Goal: Check status: Check status

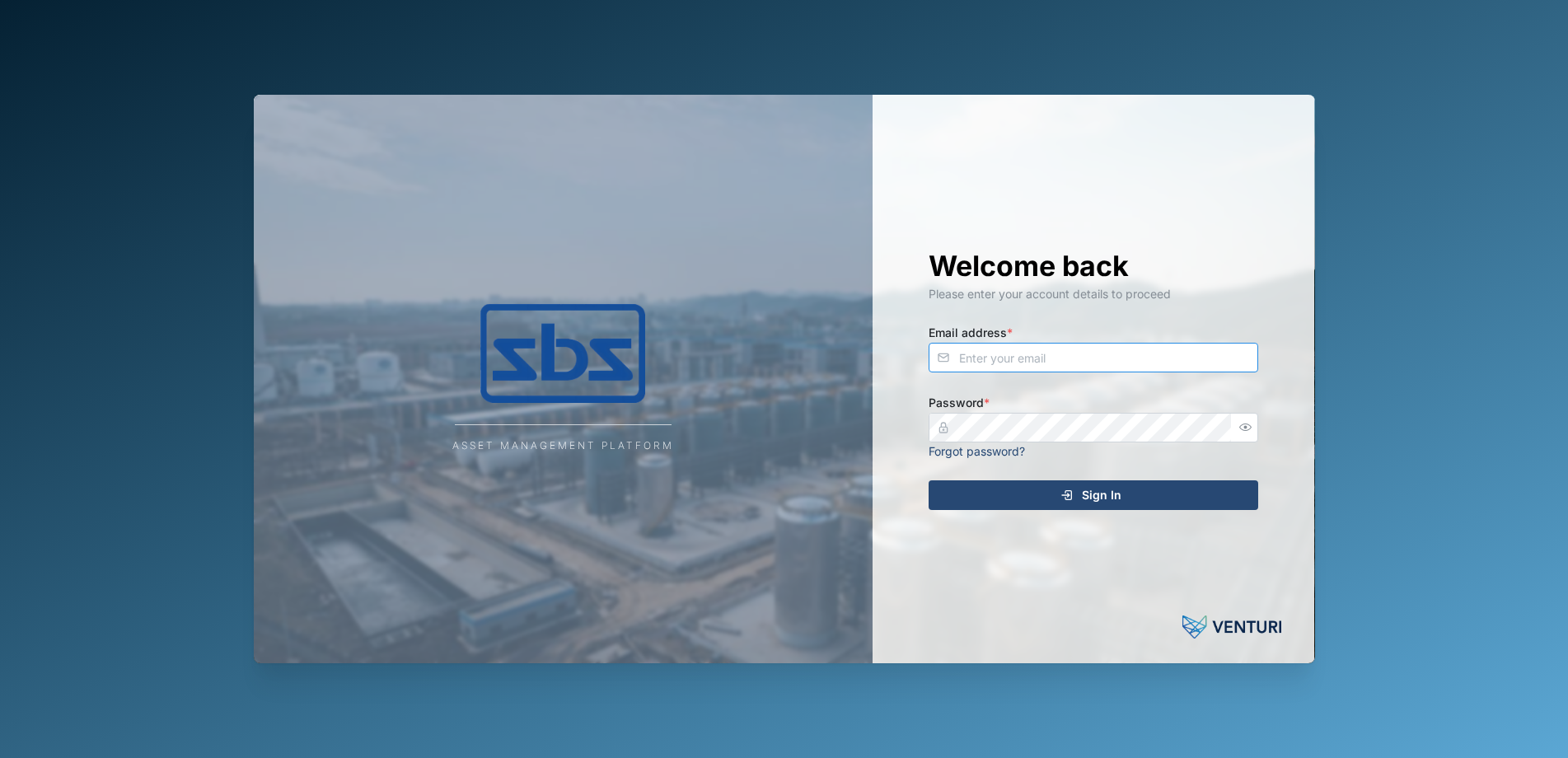
type input "[PERSON_NAME][EMAIL_ADDRESS][DOMAIN_NAME]"
click at [1078, 500] on div "Sign In" at bounding box center [1090, 495] width 304 height 28
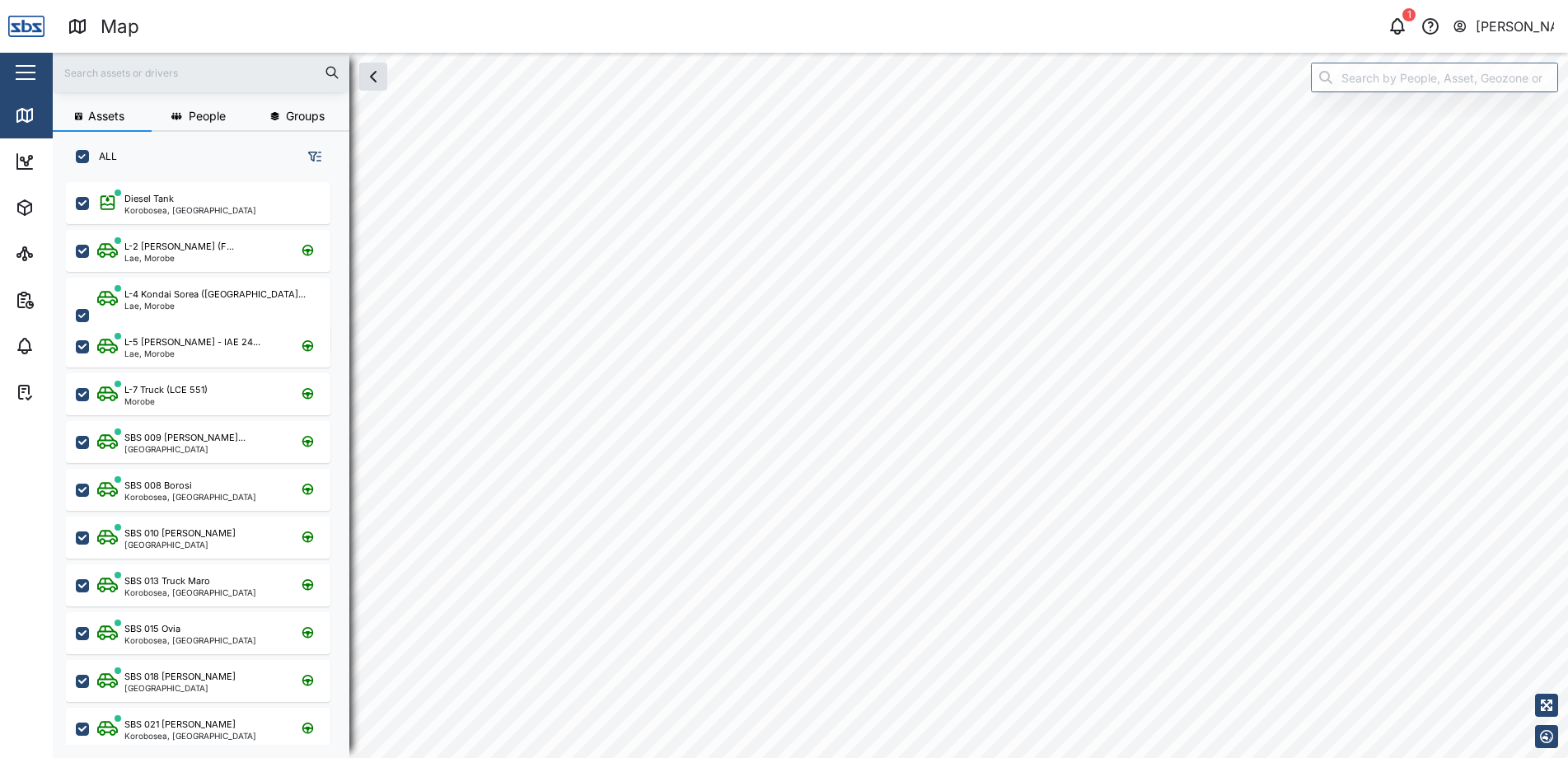
scroll to position [557, 258]
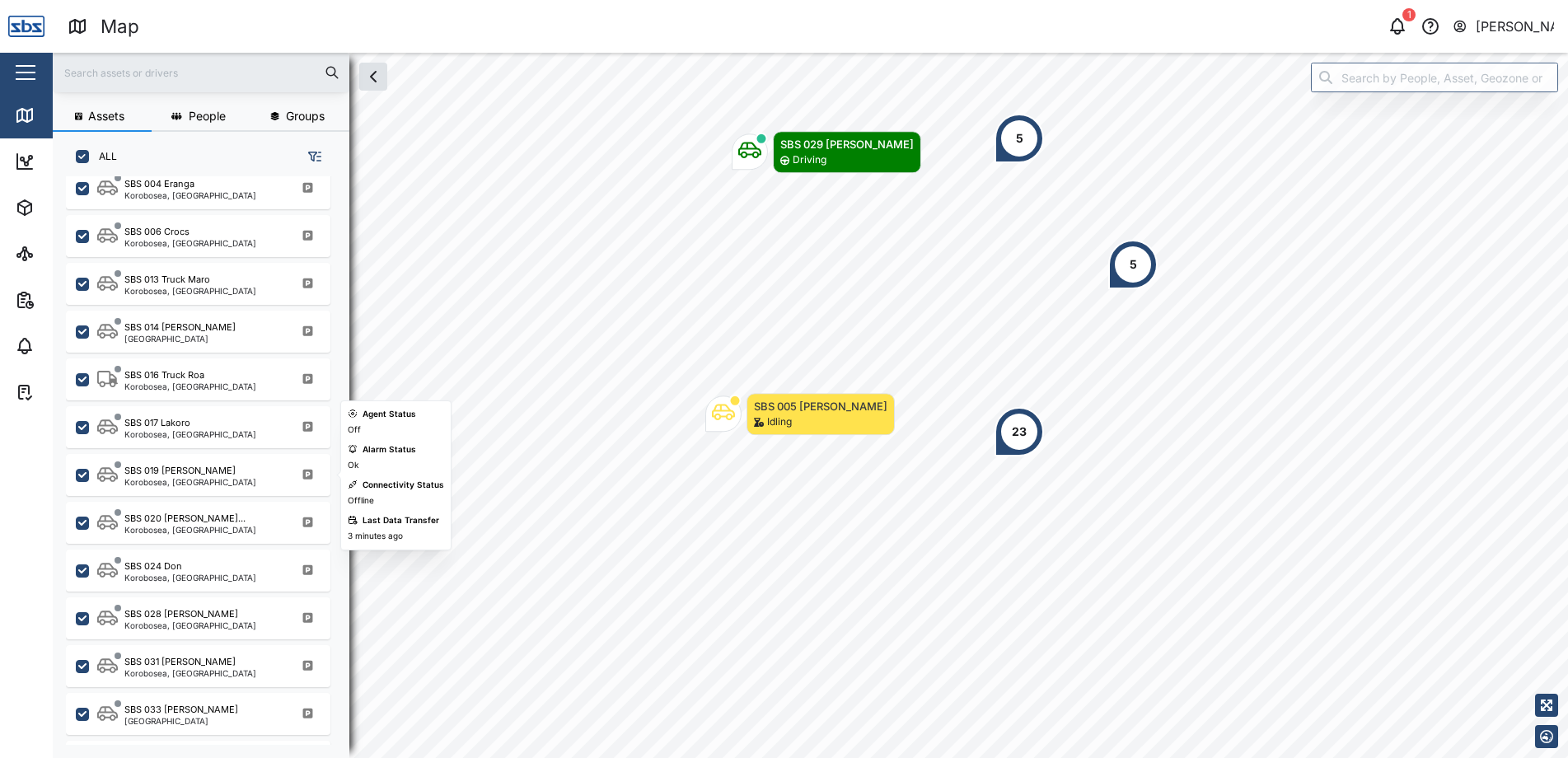
scroll to position [1484, 0]
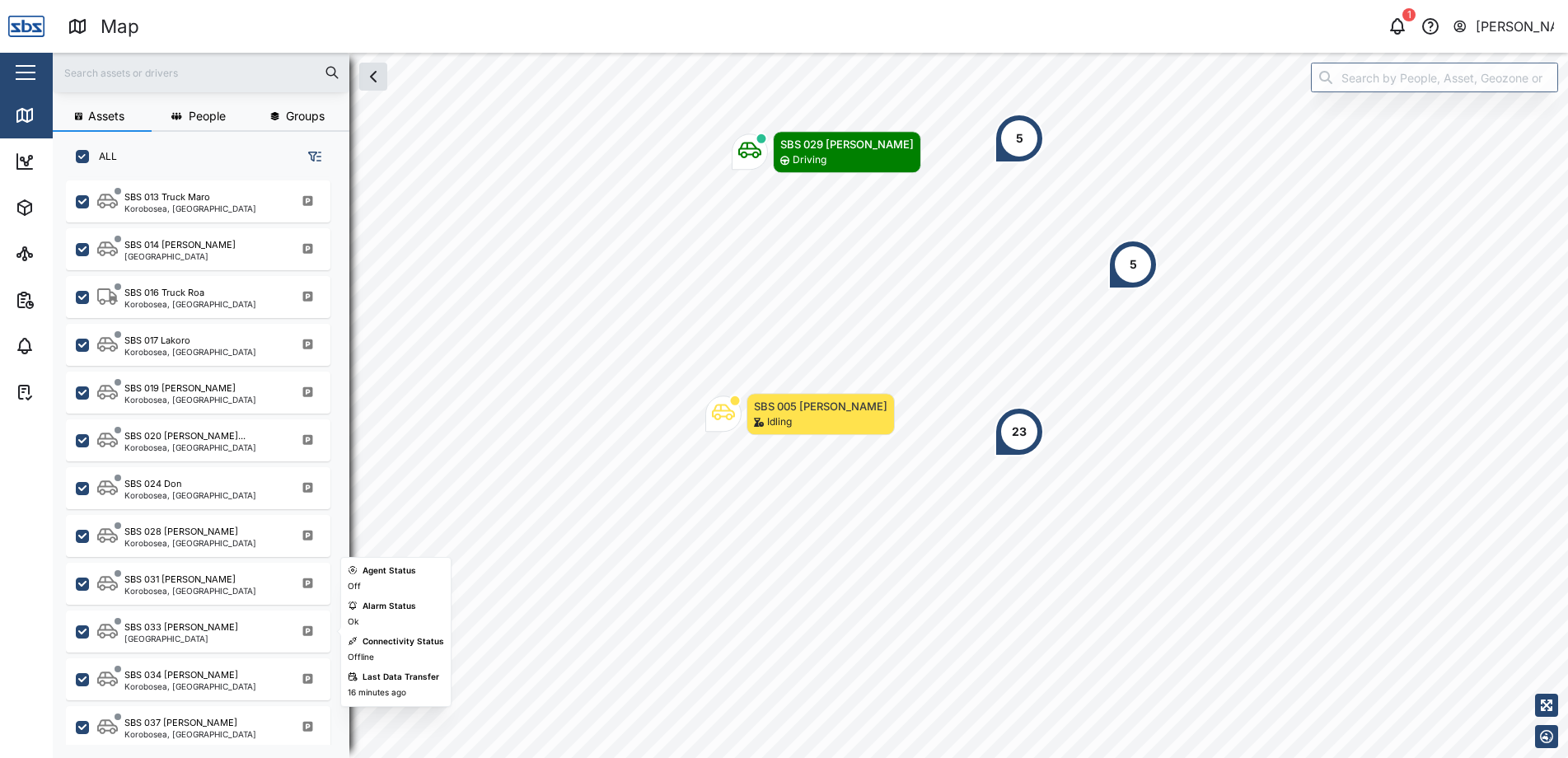
click at [221, 624] on div "SBS 033 [PERSON_NAME][GEOGRAPHIC_DATA]" at bounding box center [208, 631] width 223 height 22
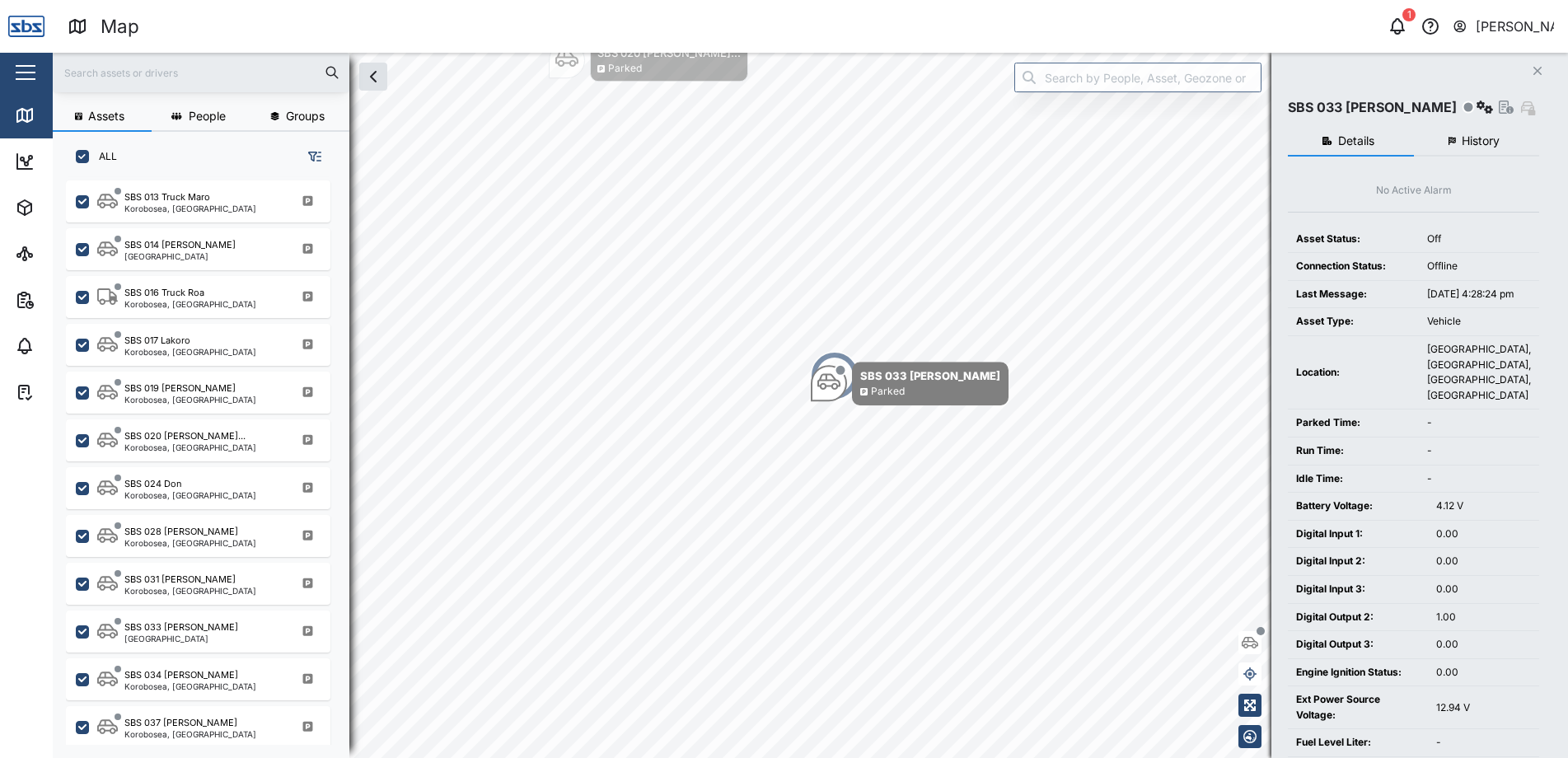
click at [1475, 144] on span "History" at bounding box center [1480, 140] width 38 height 11
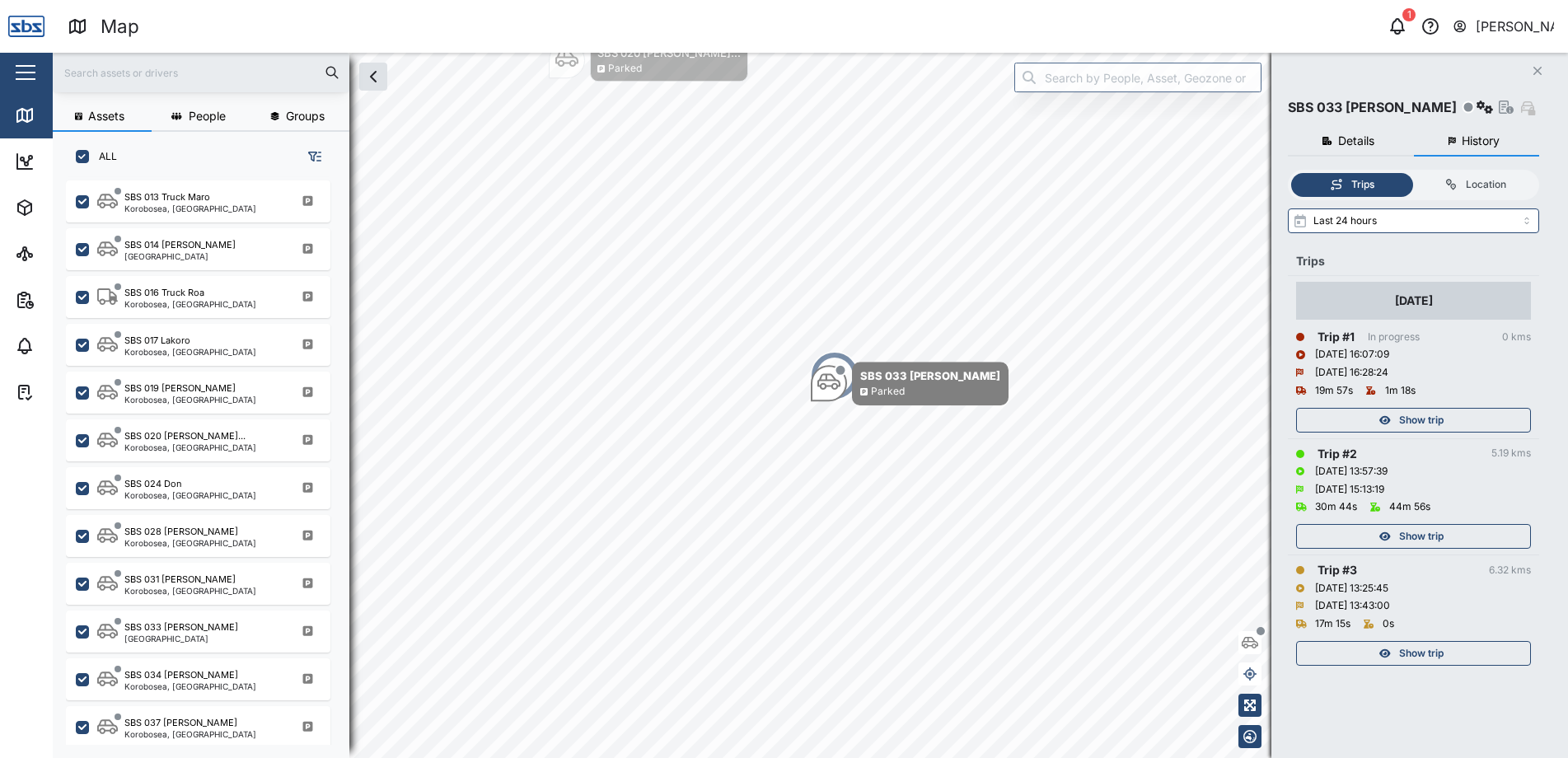
click at [1430, 653] on span "Show trip" at bounding box center [1421, 653] width 45 height 23
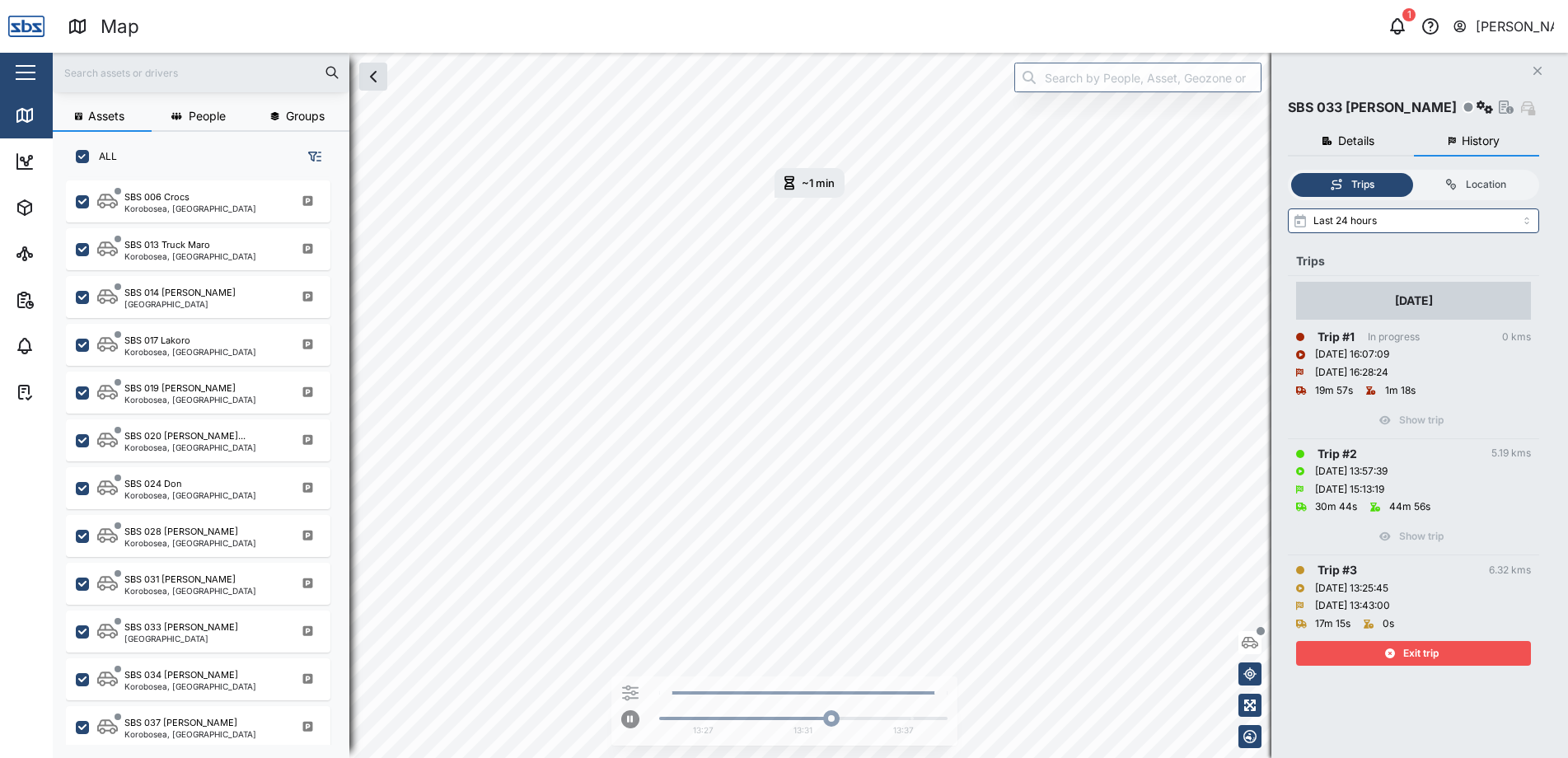
click at [1422, 657] on span "Exit trip" at bounding box center [1421, 653] width 35 height 23
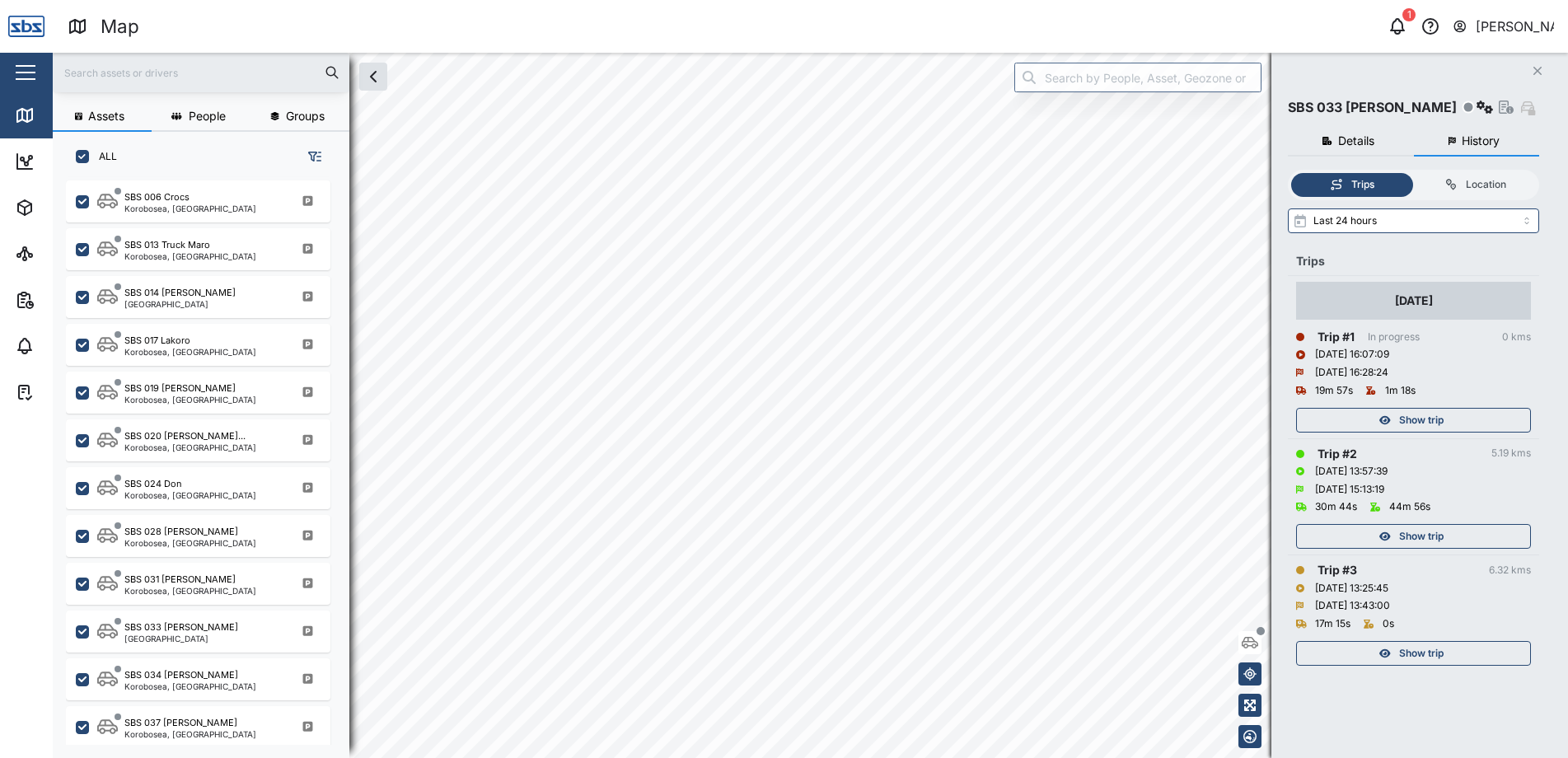
click at [1416, 529] on span "Show trip" at bounding box center [1421, 537] width 45 height 23
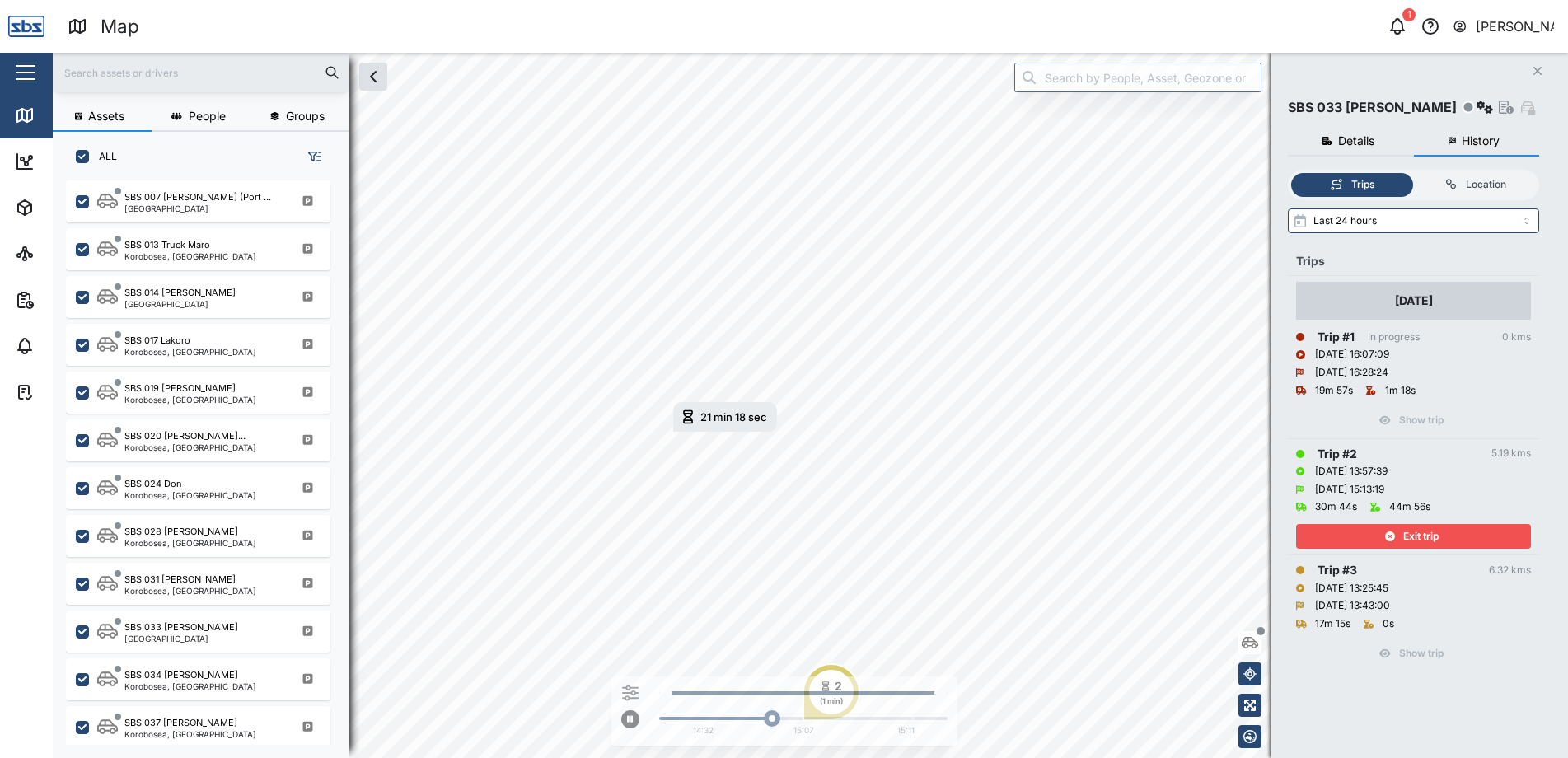
click at [1398, 541] on div "Exit trip" at bounding box center [1411, 537] width 214 height 23
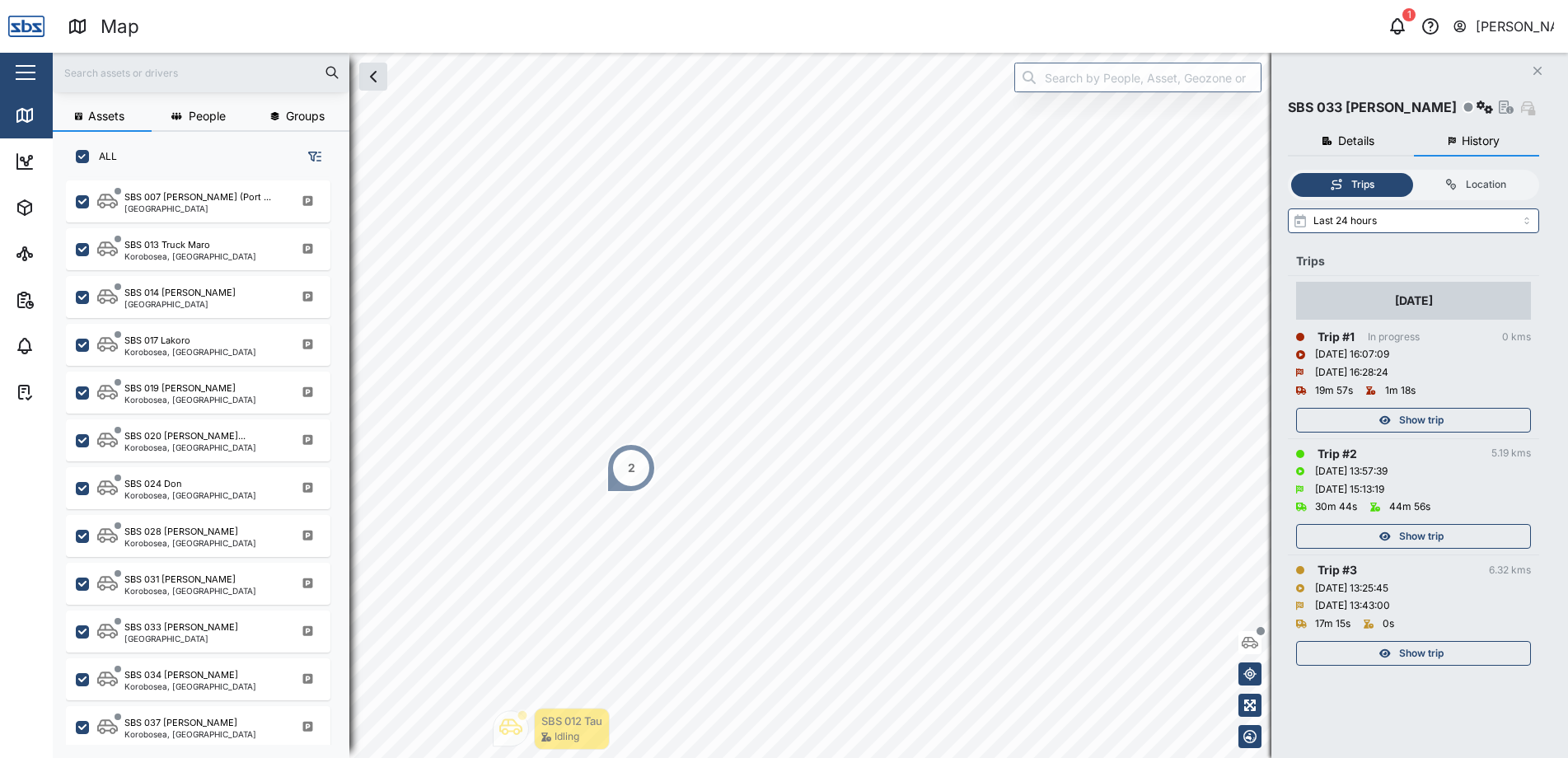
click at [1420, 423] on span "Show trip" at bounding box center [1421, 420] width 45 height 23
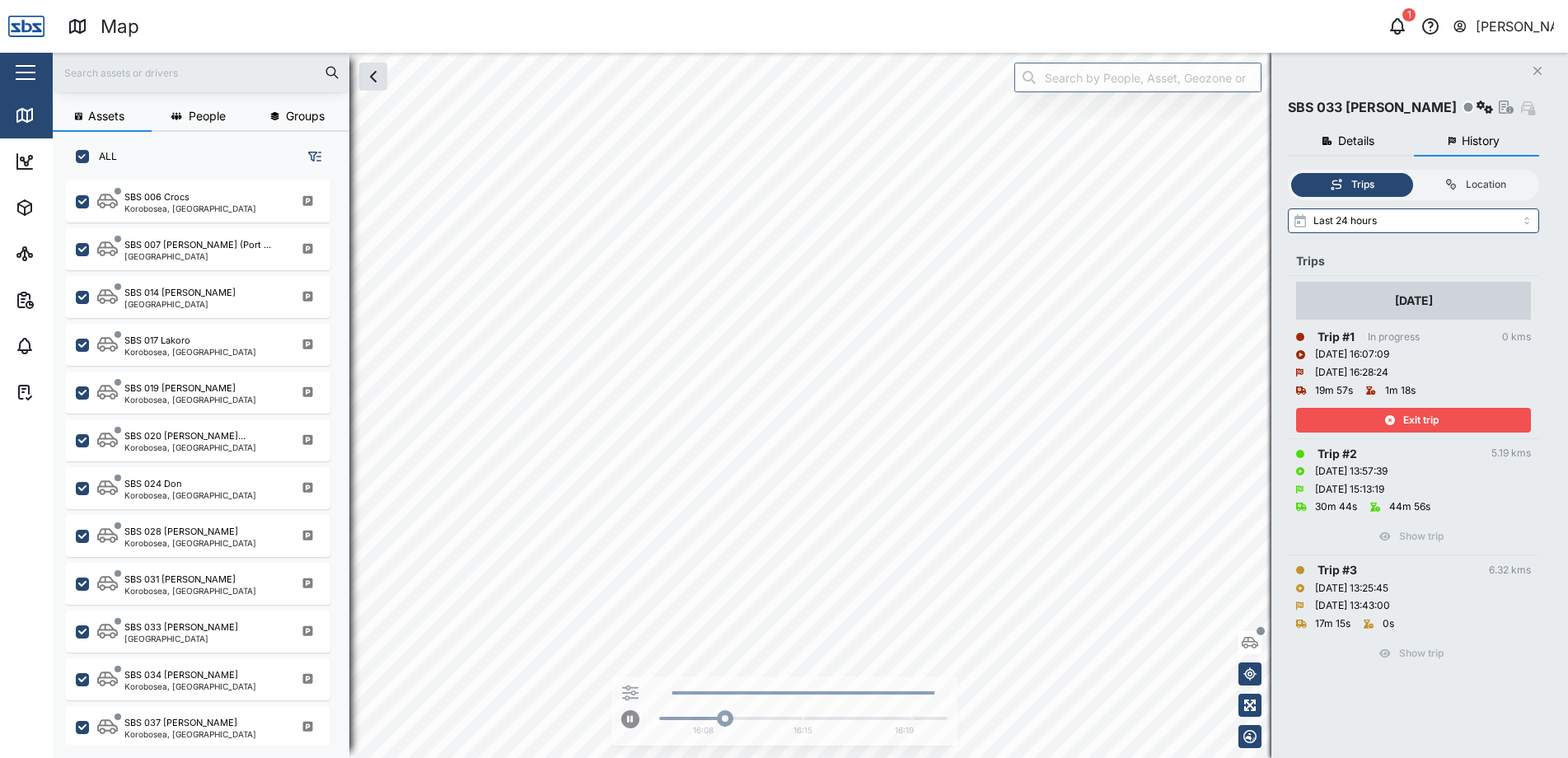
click at [1410, 420] on span "Exit trip" at bounding box center [1421, 420] width 35 height 23
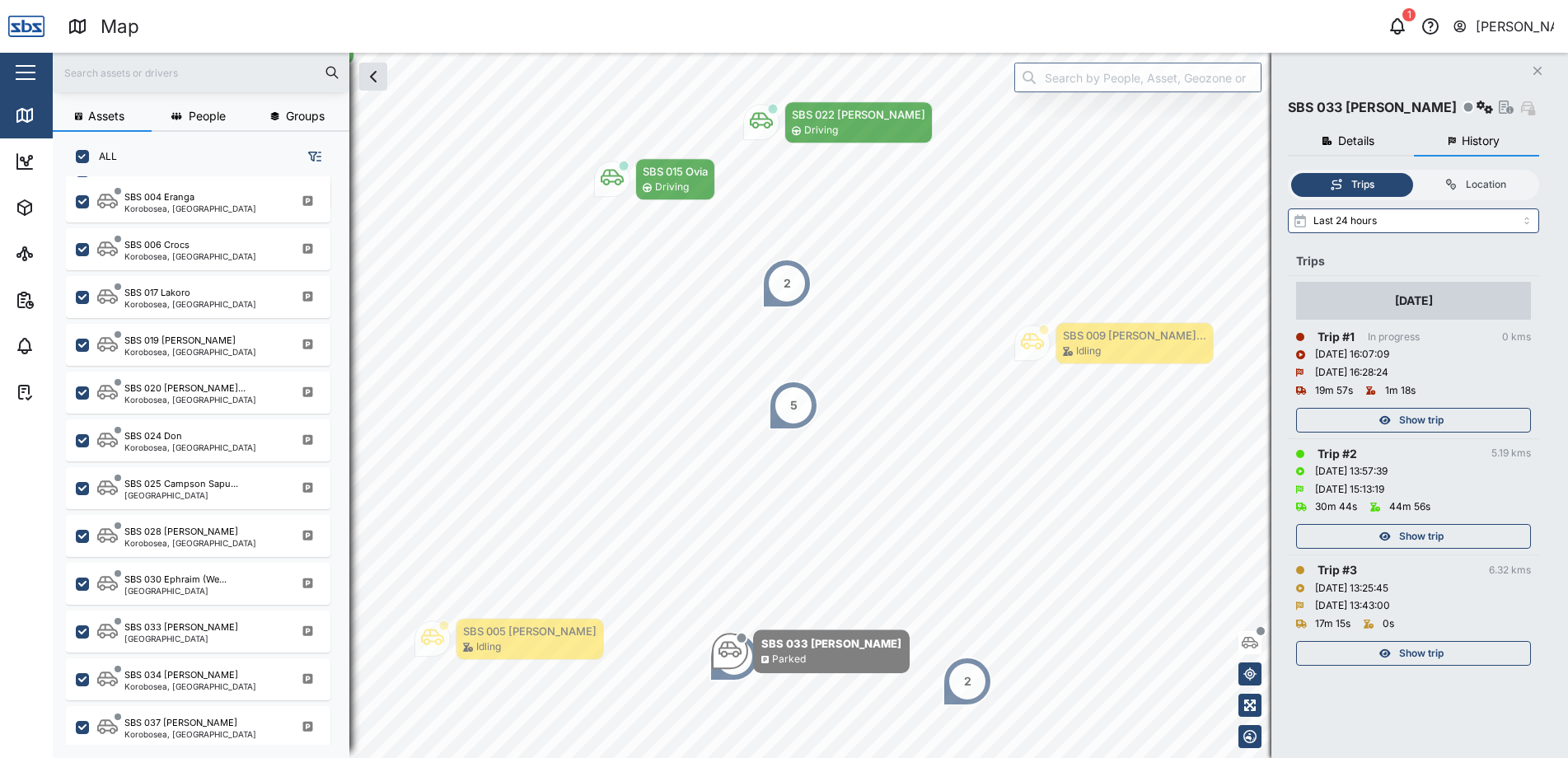
click at [1501, 18] on div "[PERSON_NAME]" at bounding box center [1515, 27] width 79 height 21
click at [1405, 113] on div "Sign Out" at bounding box center [1451, 106] width 178 height 20
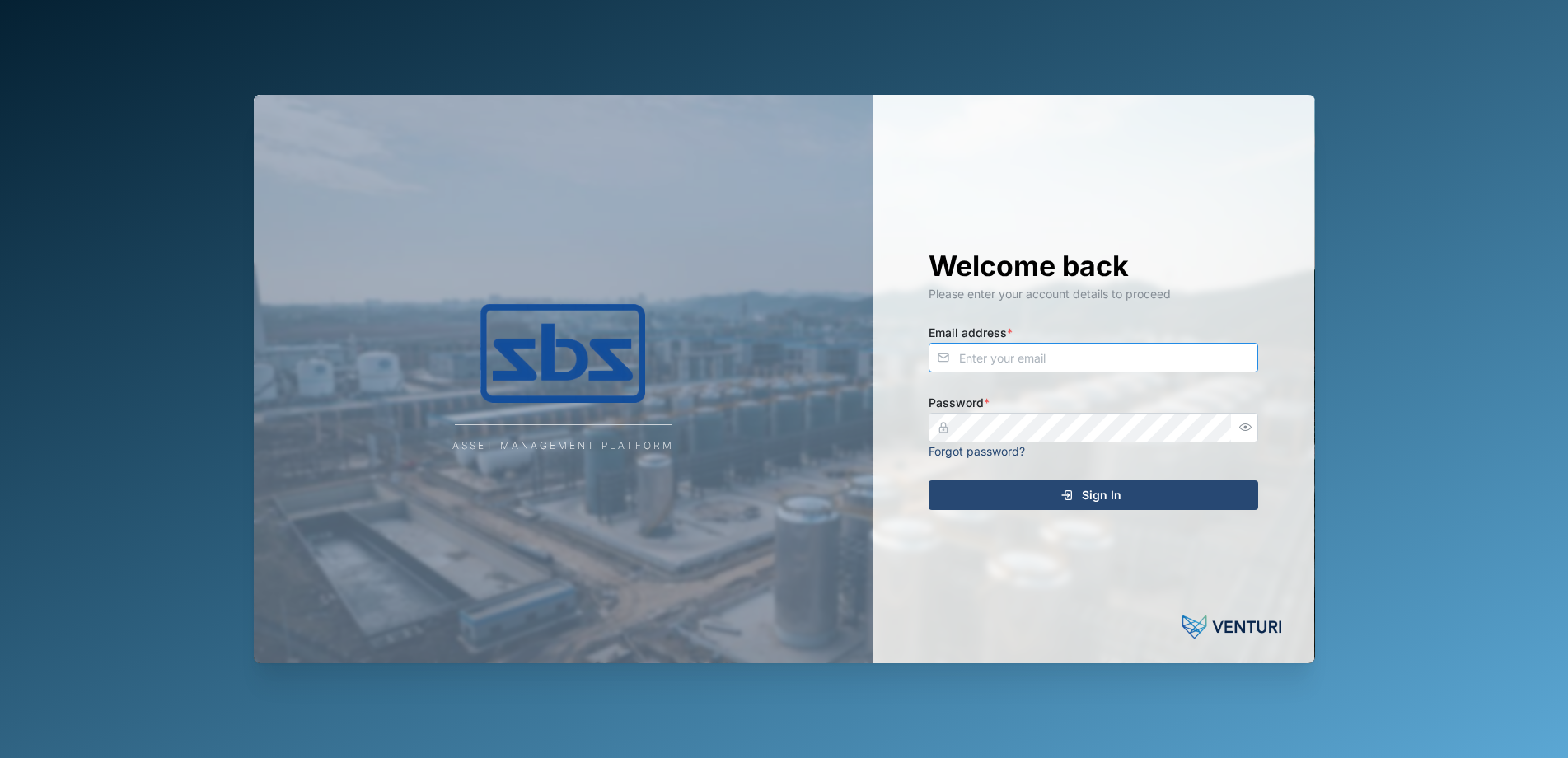
type input "[PERSON_NAME][EMAIL_ADDRESS][DOMAIN_NAME]"
